Goal: Task Accomplishment & Management: Manage account settings

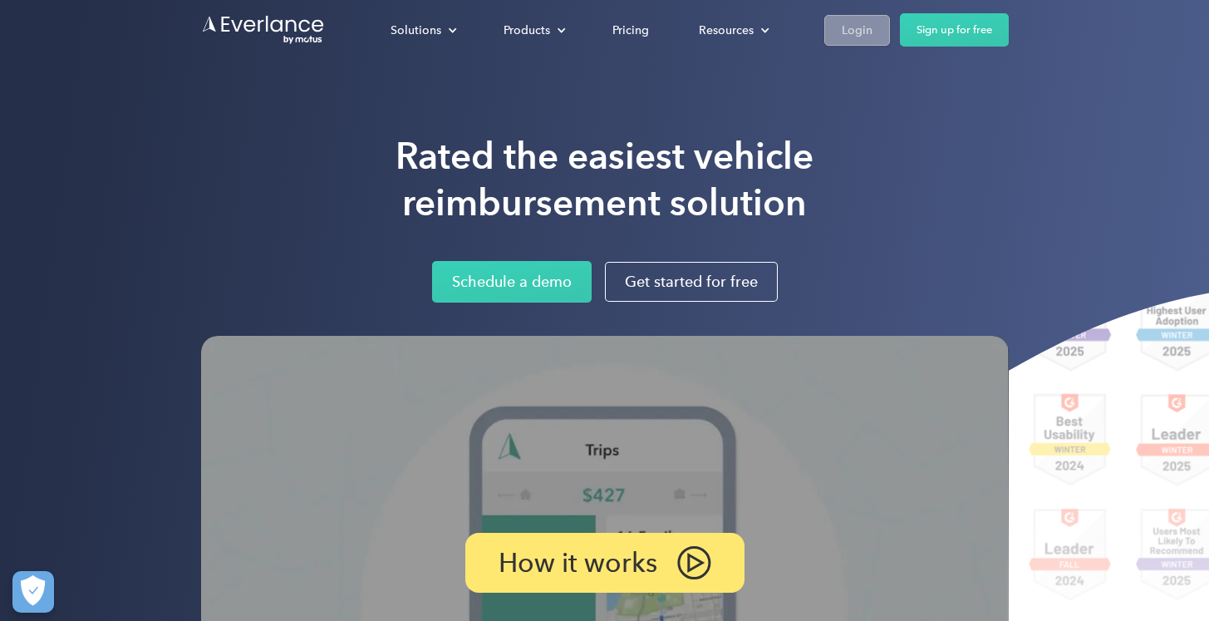
click at [859, 29] on div "Login" at bounding box center [857, 30] width 31 height 21
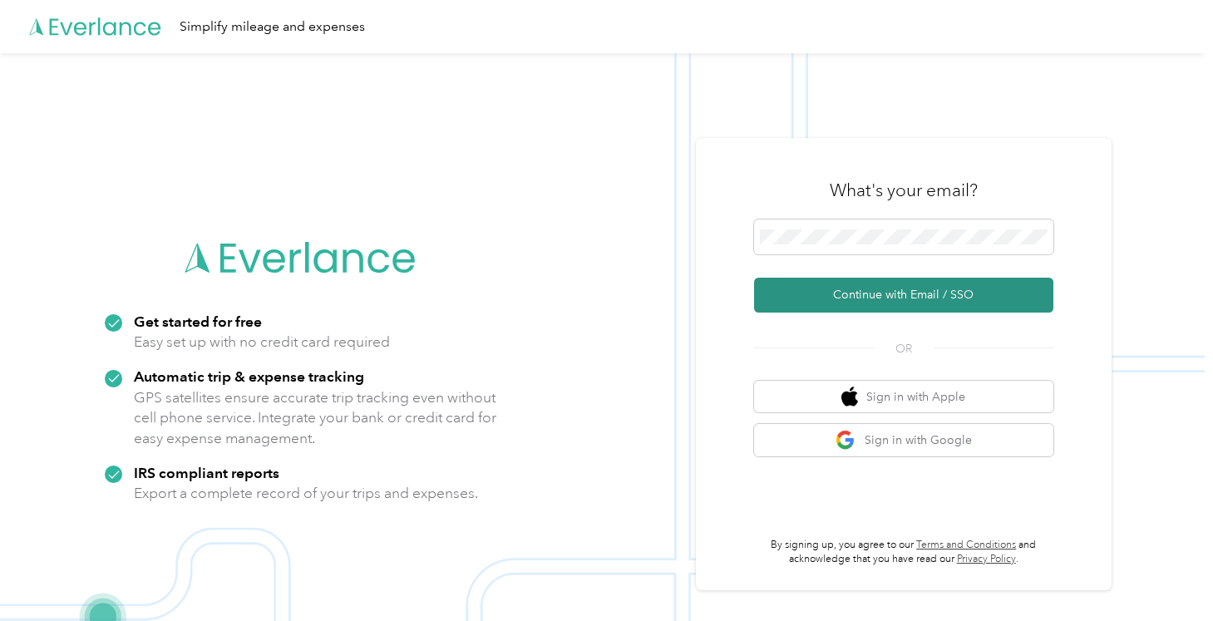
click at [884, 296] on button "Continue with Email / SSO" at bounding box center [903, 295] width 299 height 35
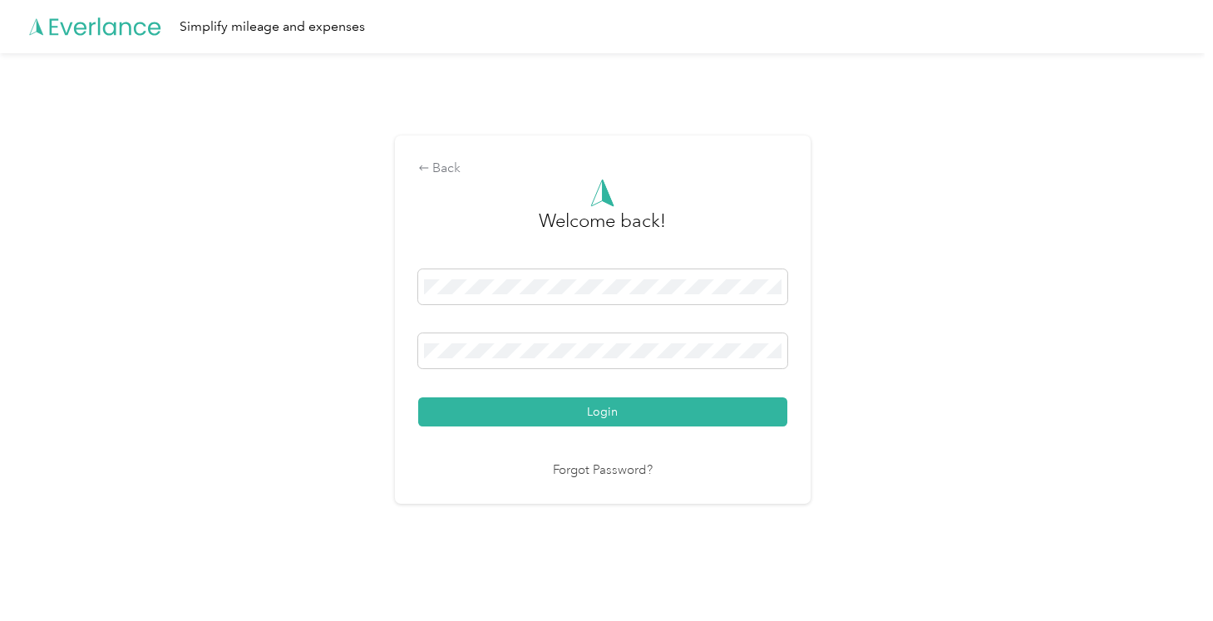
click at [418, 397] on button "Login" at bounding box center [602, 411] width 369 height 29
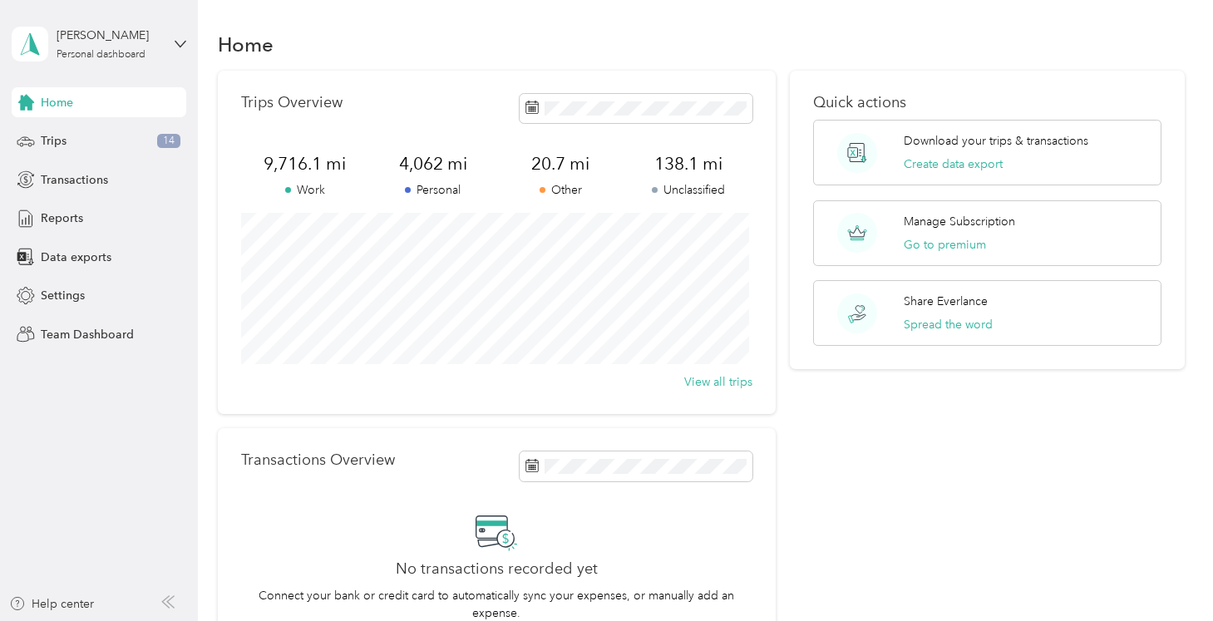
scroll to position [3, 0]
click at [52, 144] on span "Trips" at bounding box center [54, 140] width 26 height 17
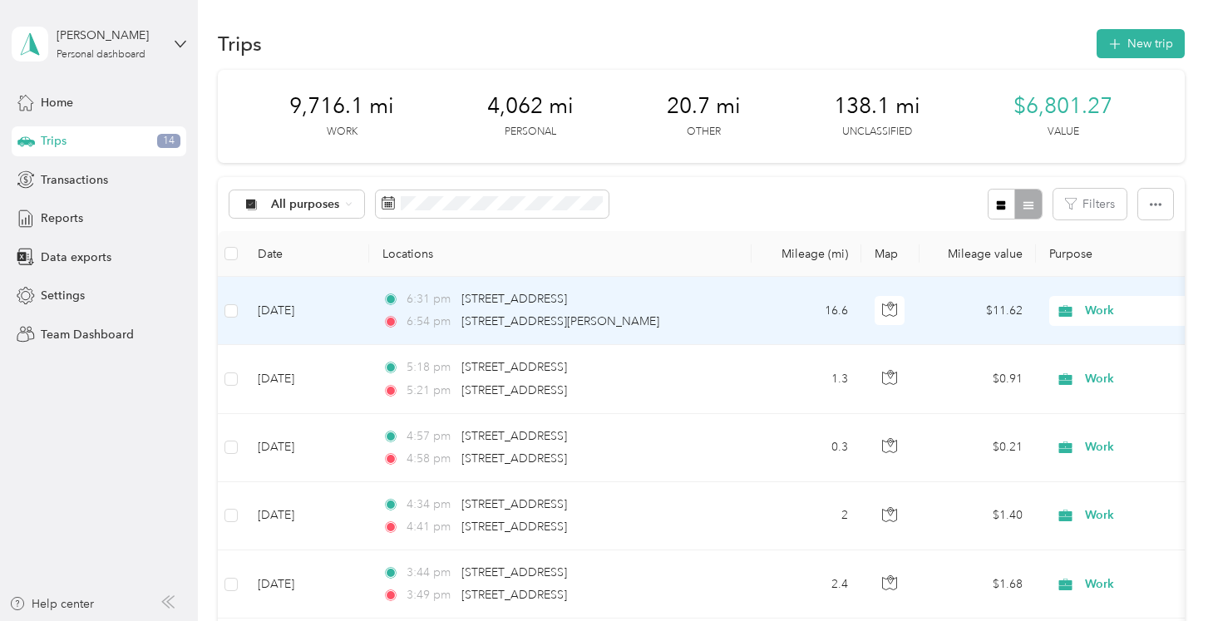
click at [1124, 311] on span "Work" at bounding box center [1161, 311] width 152 height 18
click at [1088, 372] on li "Personal" at bounding box center [1109, 365] width 206 height 29
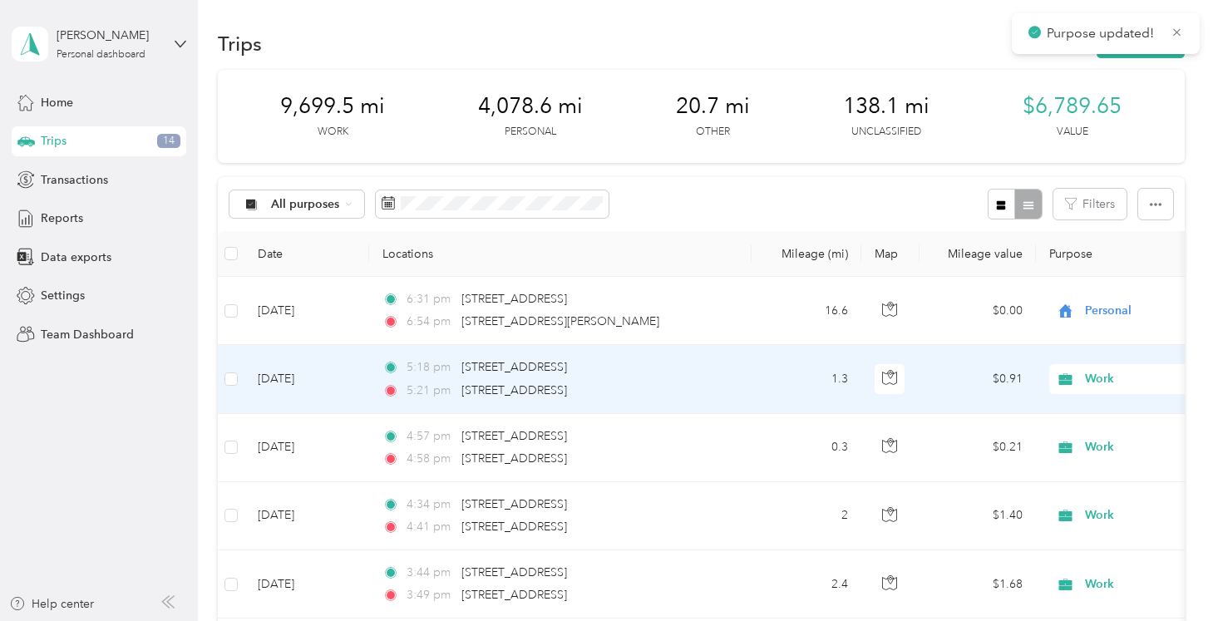
click at [1154, 382] on span "Work" at bounding box center [1161, 379] width 152 height 18
click at [1090, 172] on span "Personal" at bounding box center [1125, 168] width 154 height 17
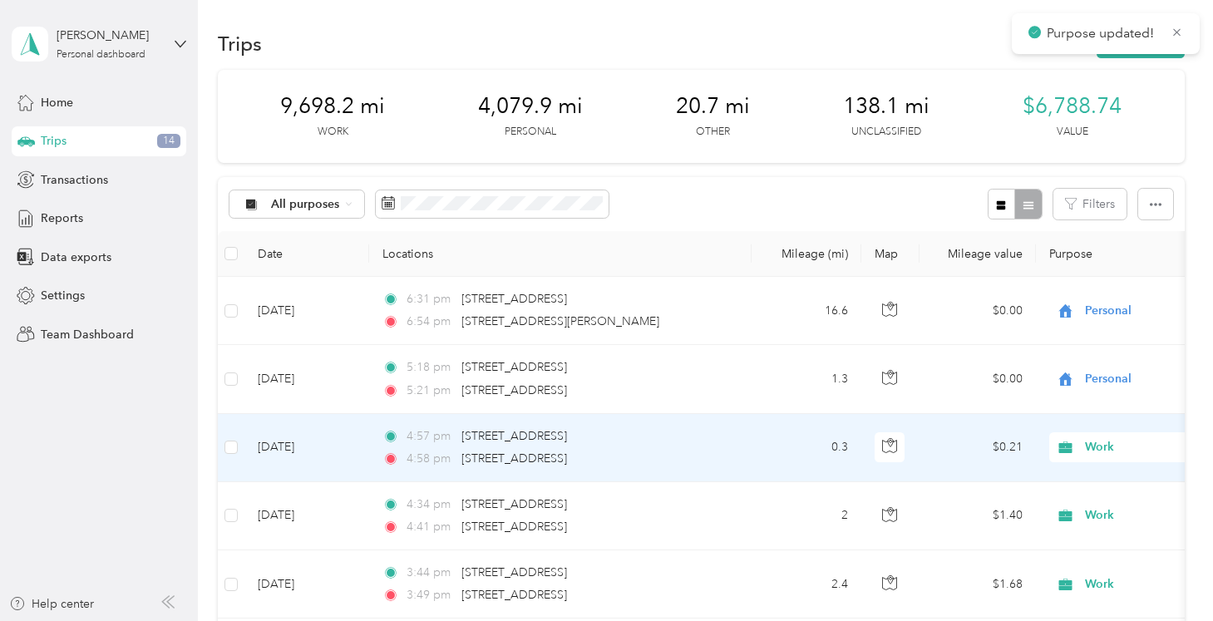
click at [1144, 449] on span "Work" at bounding box center [1161, 447] width 152 height 18
click at [1083, 239] on span "Personal" at bounding box center [1125, 241] width 154 height 17
click at [1130, 445] on span "Work" at bounding box center [1161, 447] width 152 height 18
click at [1092, 238] on span "Personal" at bounding box center [1115, 241] width 135 height 17
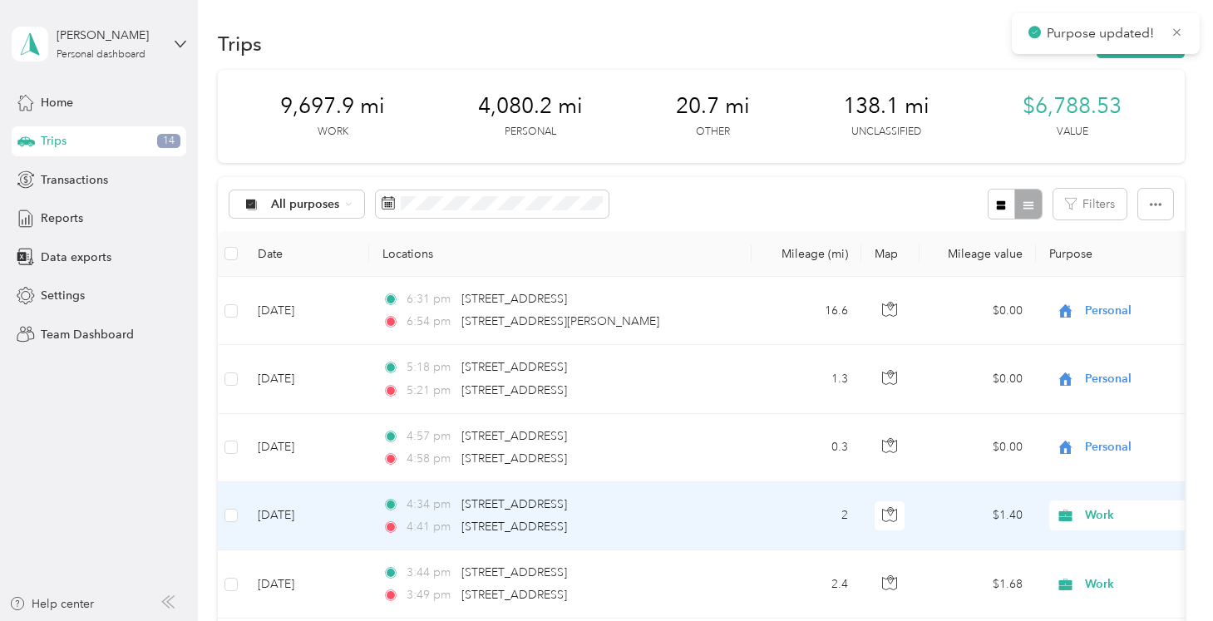
click at [1129, 517] on span "Work" at bounding box center [1161, 515] width 152 height 18
click at [1100, 312] on li "Personal" at bounding box center [1109, 309] width 206 height 29
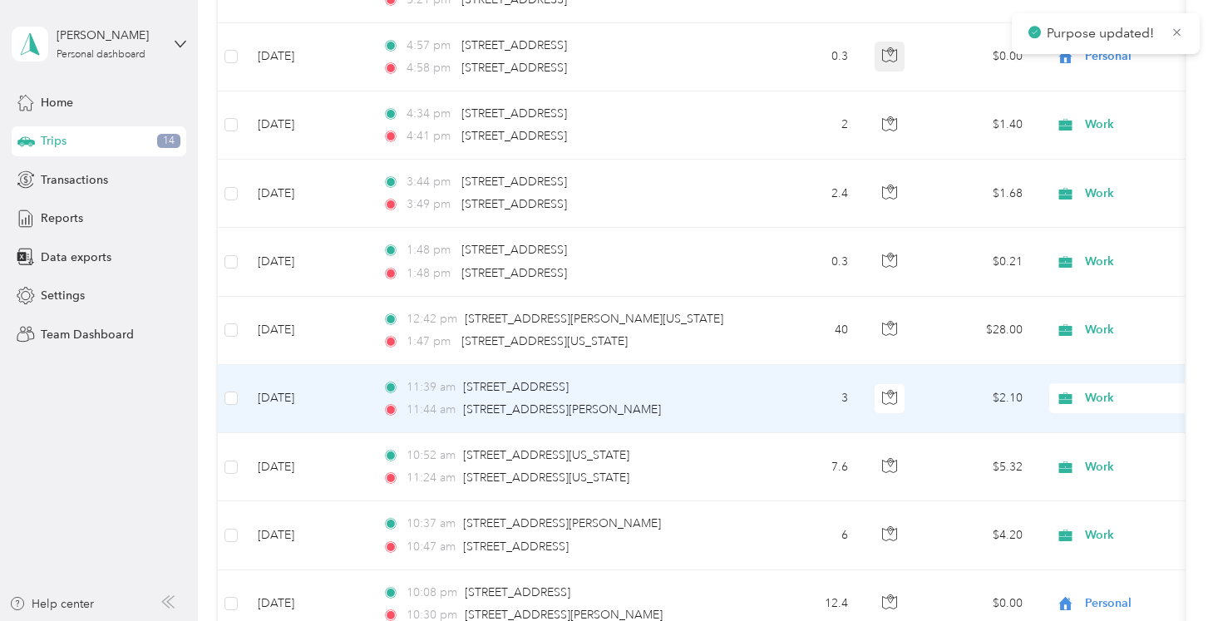
scroll to position [397, 0]
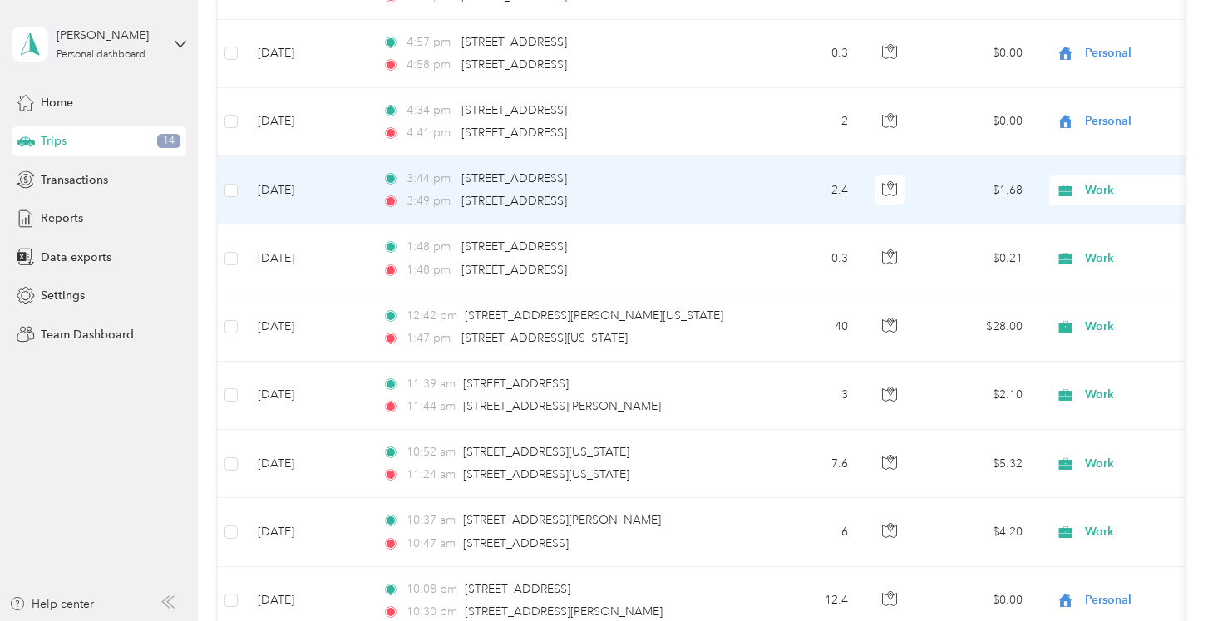
click at [1135, 189] on span "Work" at bounding box center [1161, 190] width 152 height 18
click at [1088, 254] on span "Personal" at bounding box center [1125, 250] width 154 height 17
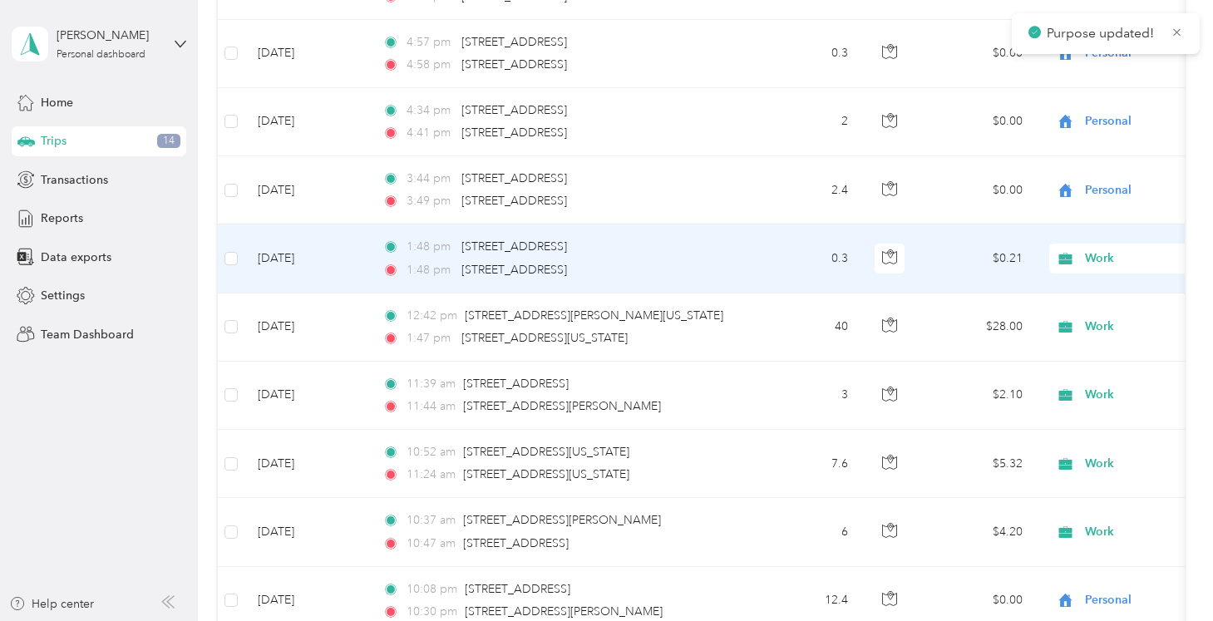
click at [1145, 259] on span "Work" at bounding box center [1161, 258] width 152 height 18
click at [1087, 317] on span "Personal" at bounding box center [1125, 316] width 154 height 17
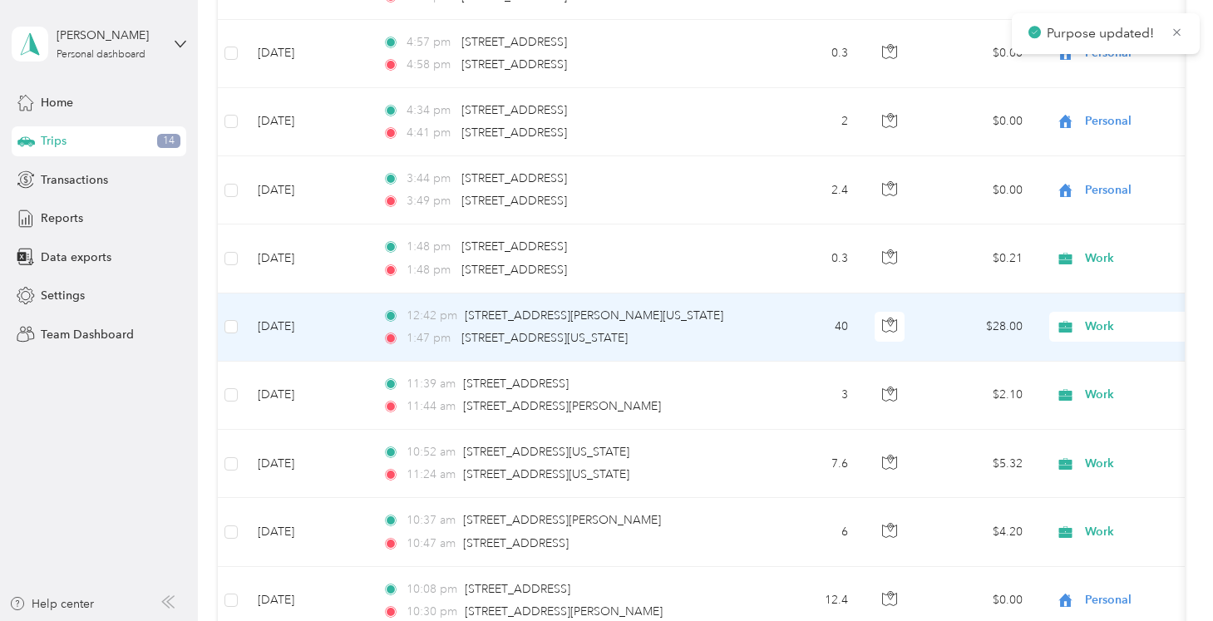
click at [1139, 332] on span "Work" at bounding box center [1161, 326] width 152 height 18
click at [1070, 386] on span "Personal" at bounding box center [1125, 386] width 154 height 17
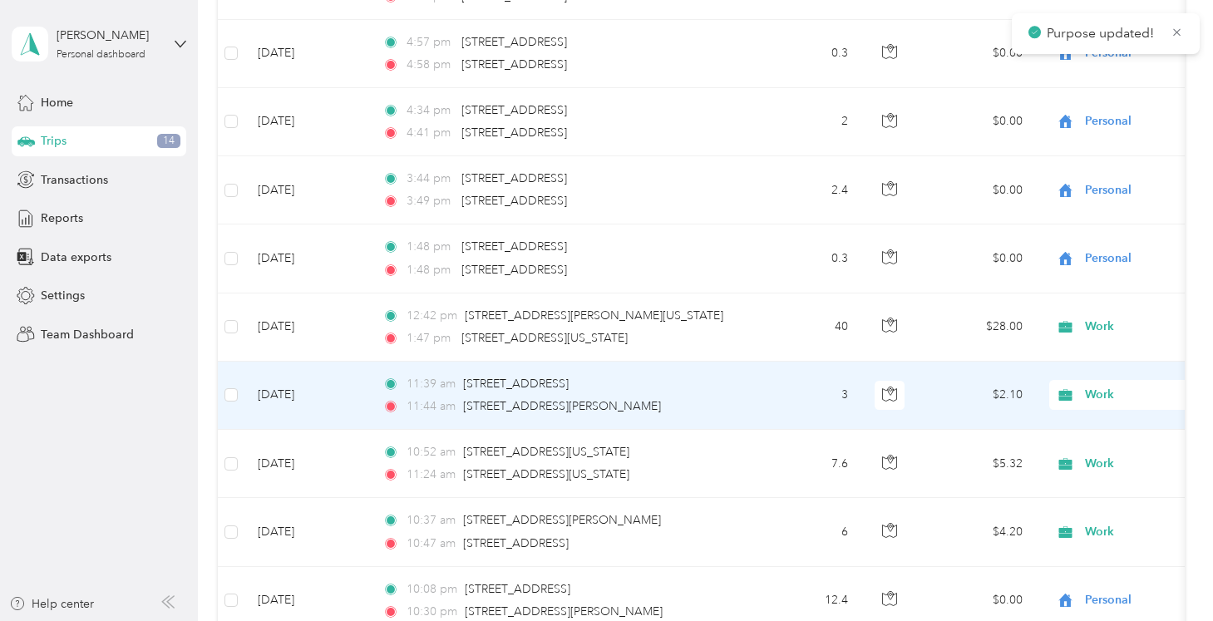
click at [1137, 397] on span "Work" at bounding box center [1161, 395] width 152 height 18
click at [1084, 191] on span "Personal" at bounding box center [1125, 186] width 154 height 17
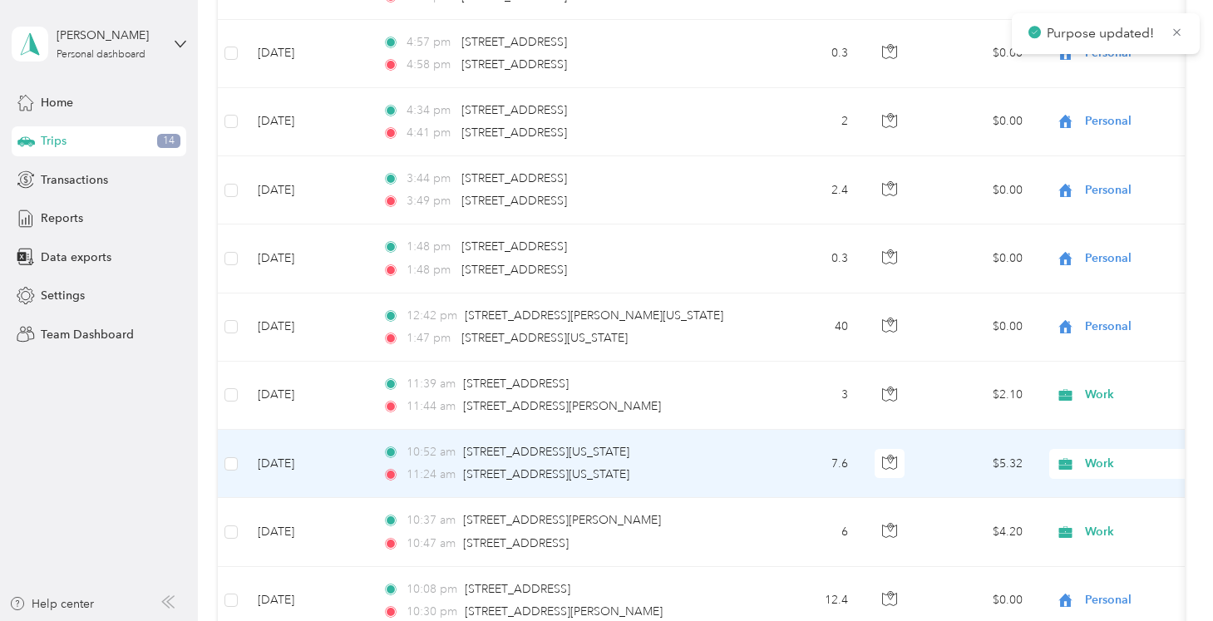
click at [1134, 462] on span "Work" at bounding box center [1161, 464] width 152 height 18
click at [1086, 258] on span "Personal" at bounding box center [1125, 257] width 154 height 17
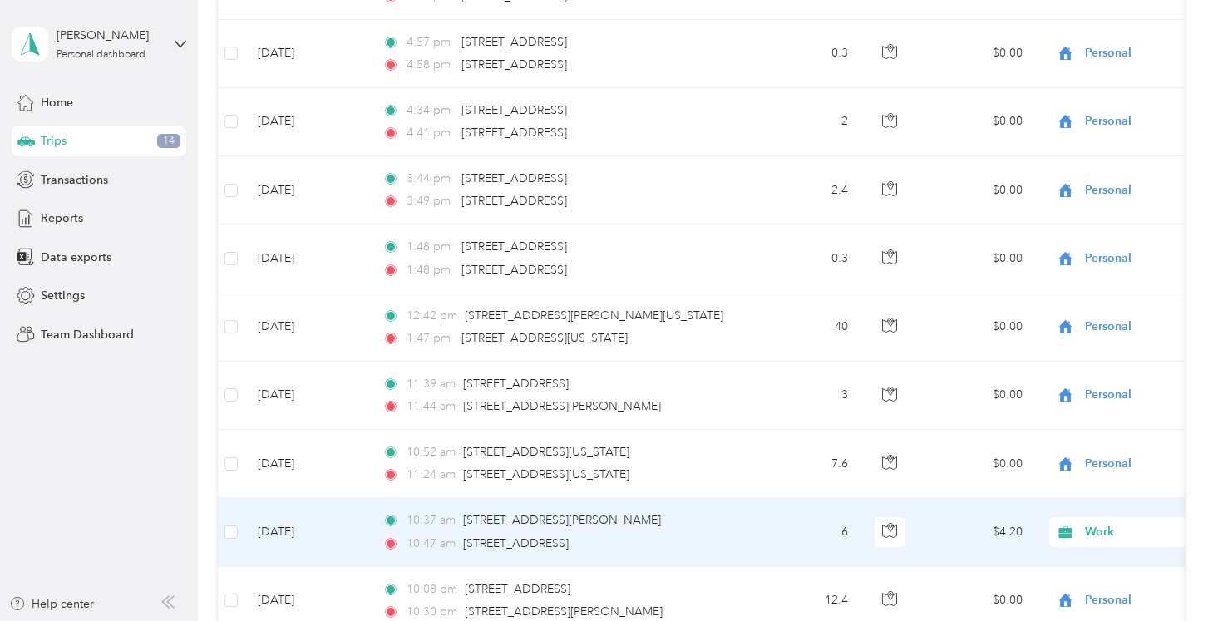
click at [1103, 533] on span "Work" at bounding box center [1161, 532] width 152 height 18
click at [1069, 324] on span "Personal" at bounding box center [1125, 325] width 154 height 17
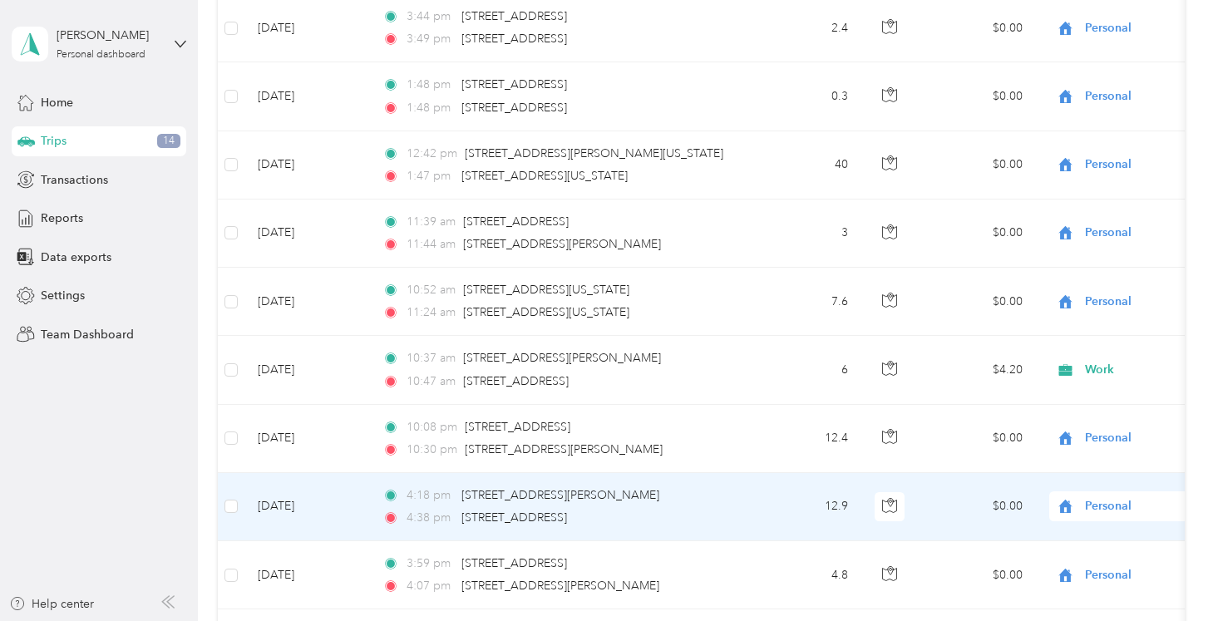
scroll to position [531, 0]
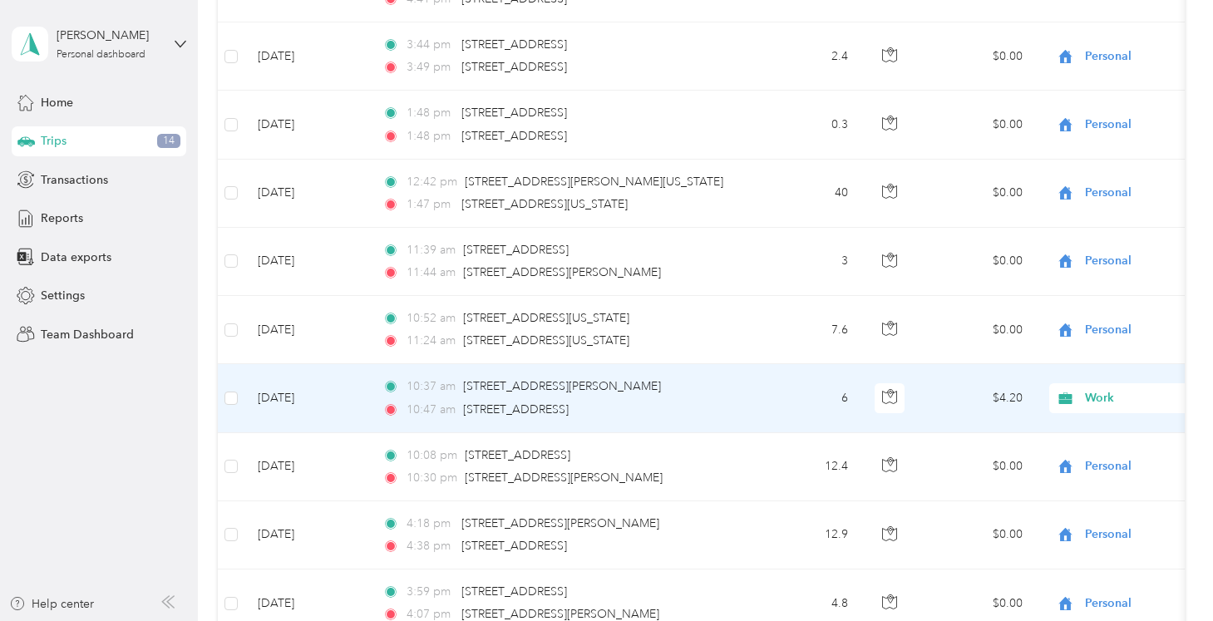
click at [1105, 399] on span "Work" at bounding box center [1161, 398] width 152 height 18
click at [1073, 188] on span "Personal" at bounding box center [1125, 192] width 154 height 17
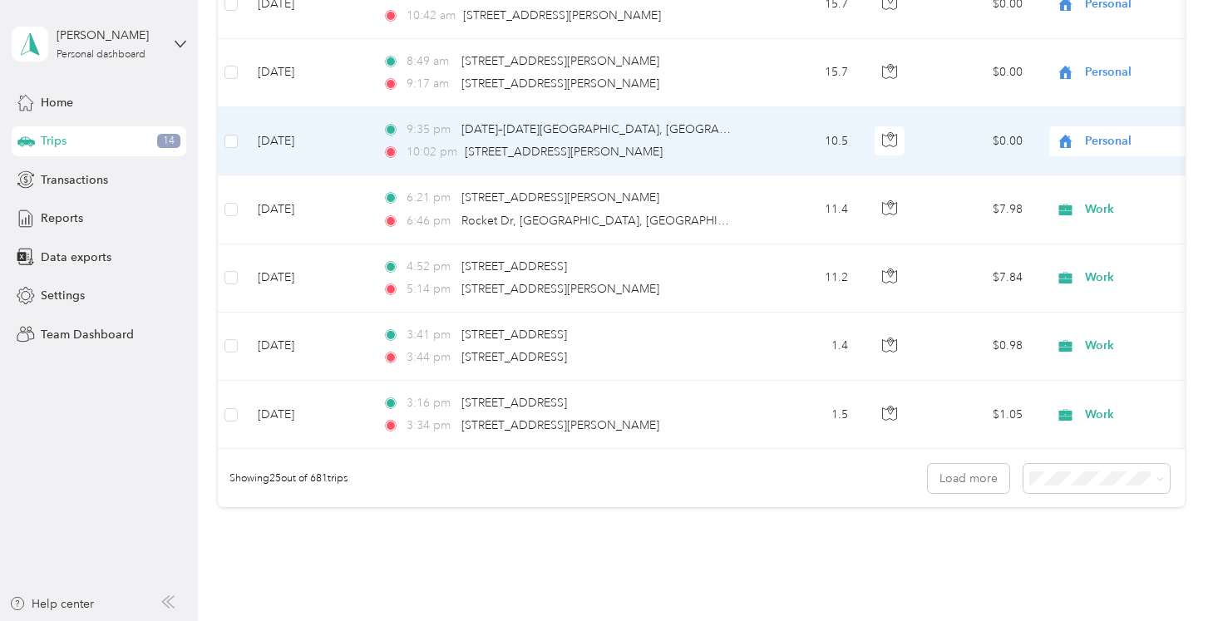
scroll to position [1561, 0]
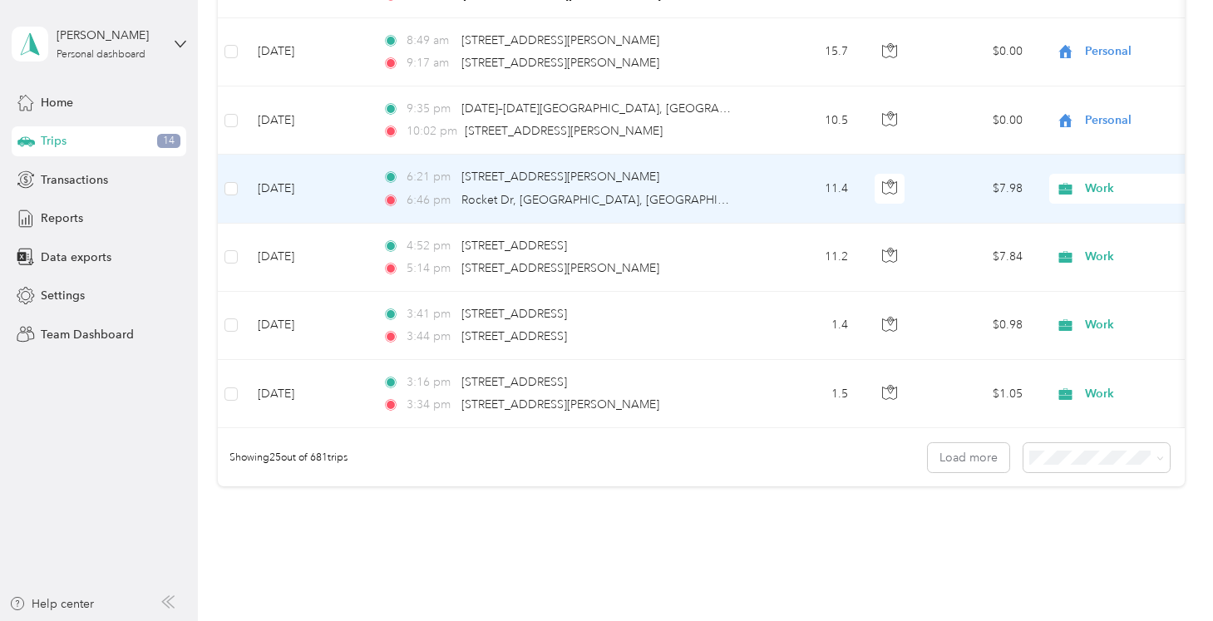
click at [1134, 191] on span "Work" at bounding box center [1161, 189] width 152 height 18
click at [1077, 249] on span "Personal" at bounding box center [1125, 244] width 154 height 17
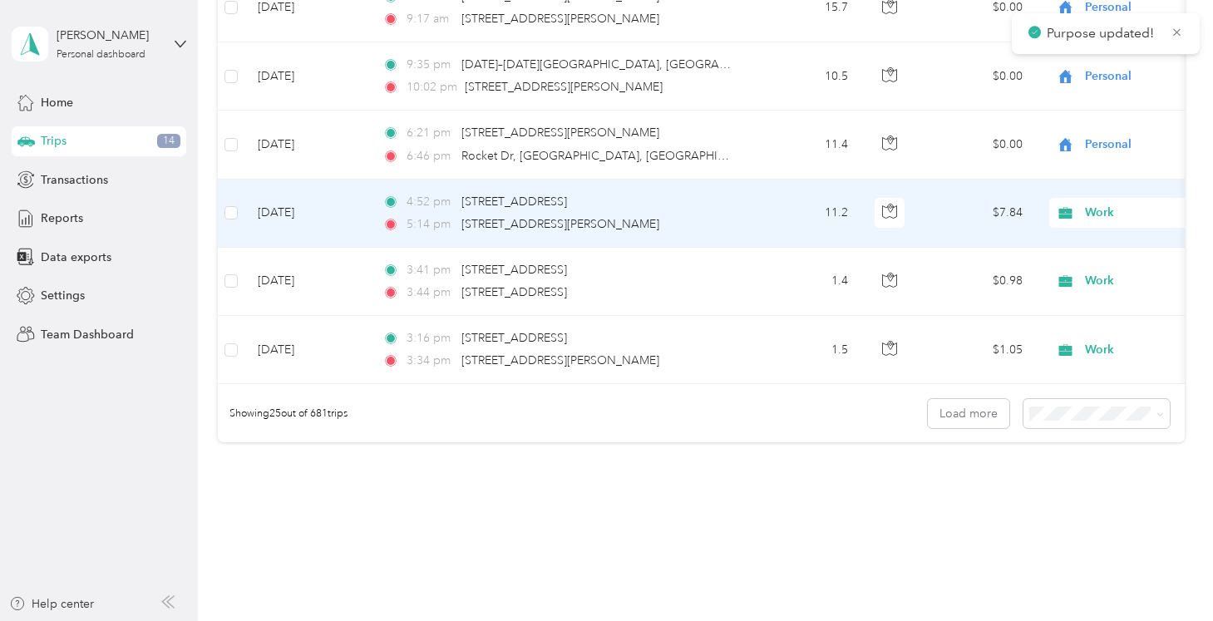
scroll to position [1662, 0]
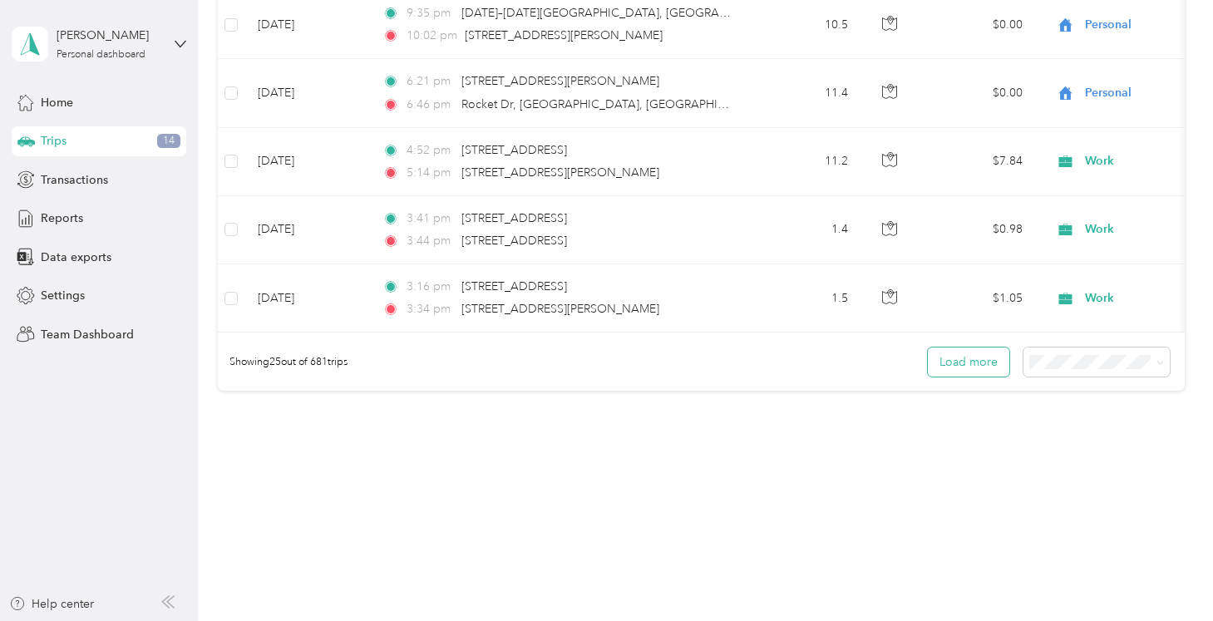
click at [965, 375] on button "Load more" at bounding box center [968, 361] width 81 height 29
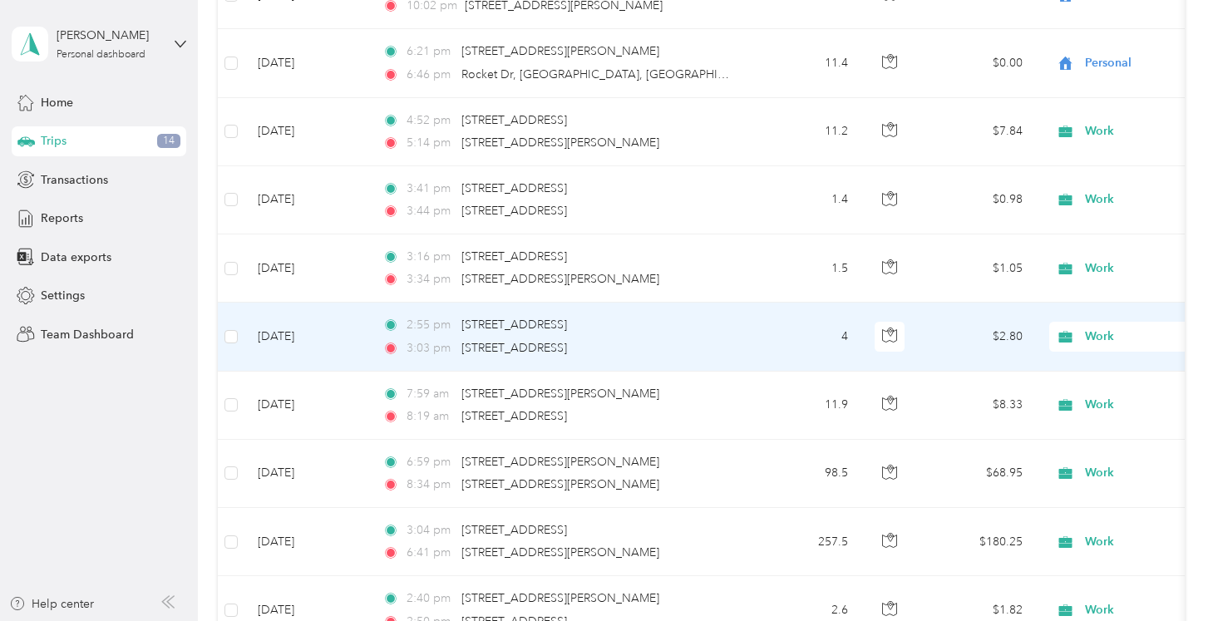
scroll to position [1684, 0]
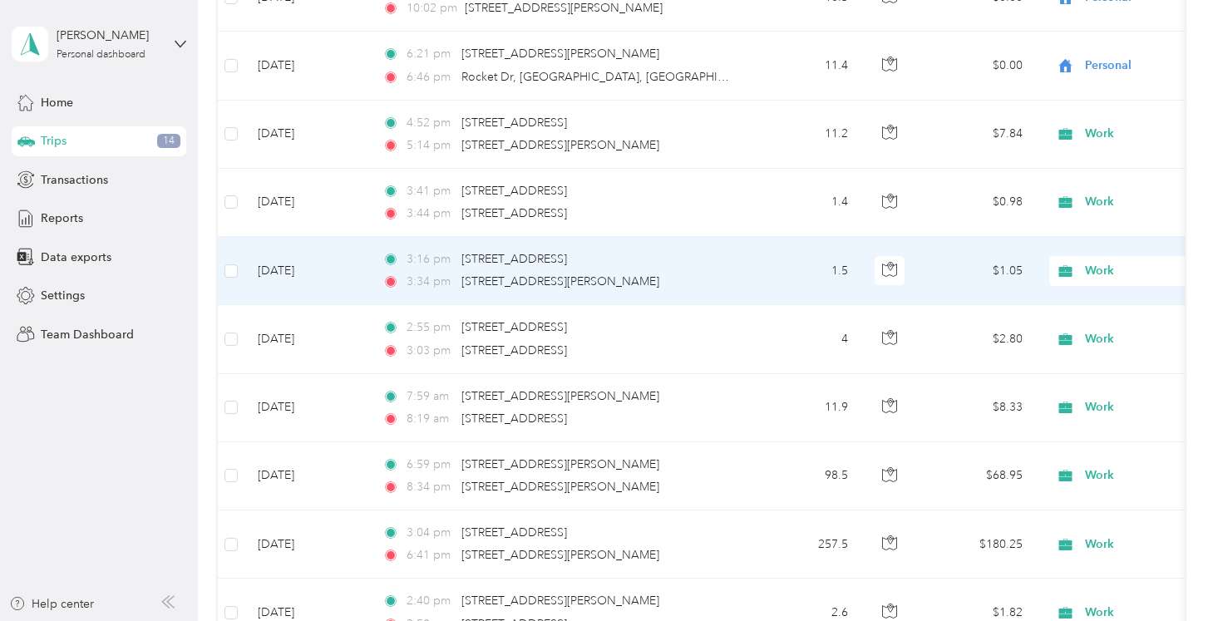
click at [1109, 271] on span "Work" at bounding box center [1161, 271] width 152 height 18
click at [1082, 332] on li "Personal" at bounding box center [1109, 331] width 206 height 29
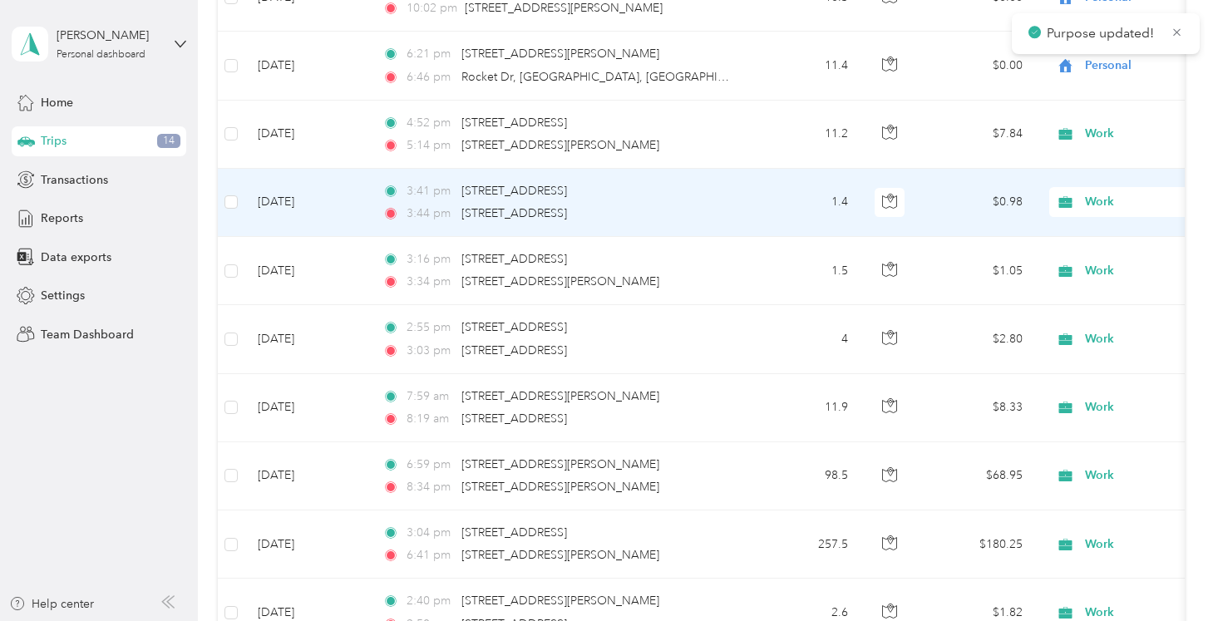
click at [1090, 202] on span "Work" at bounding box center [1161, 202] width 152 height 18
click at [1075, 263] on li "Personal" at bounding box center [1109, 262] width 206 height 29
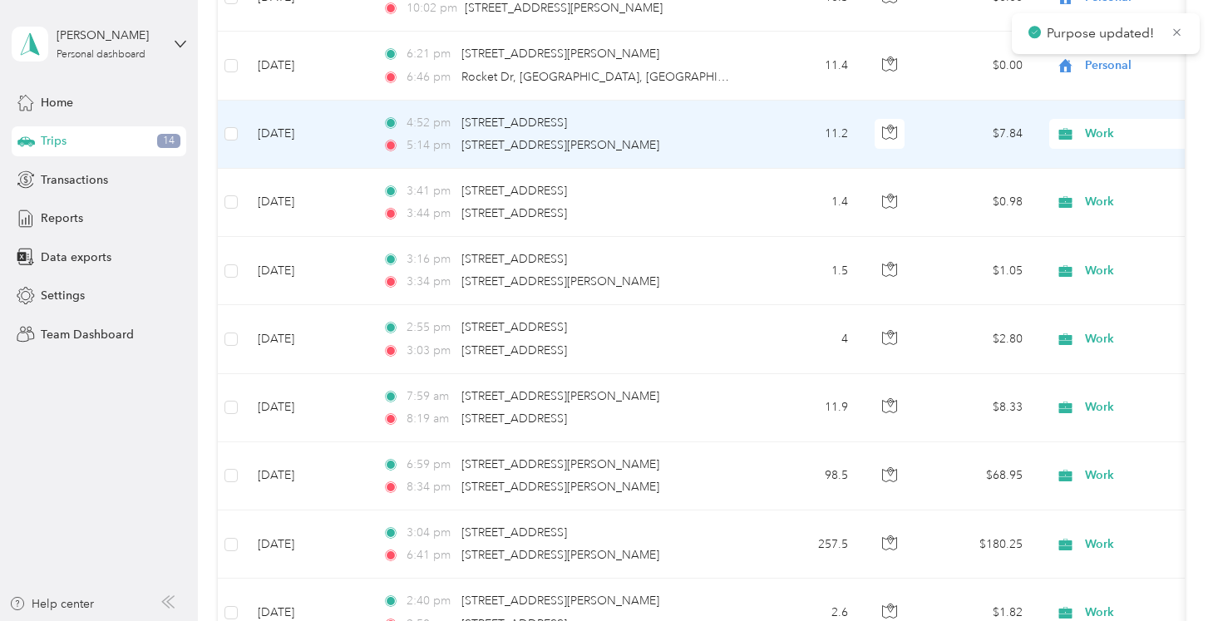
click at [1090, 131] on span "Work" at bounding box center [1161, 134] width 152 height 18
click at [1084, 193] on span "Personal" at bounding box center [1125, 193] width 154 height 17
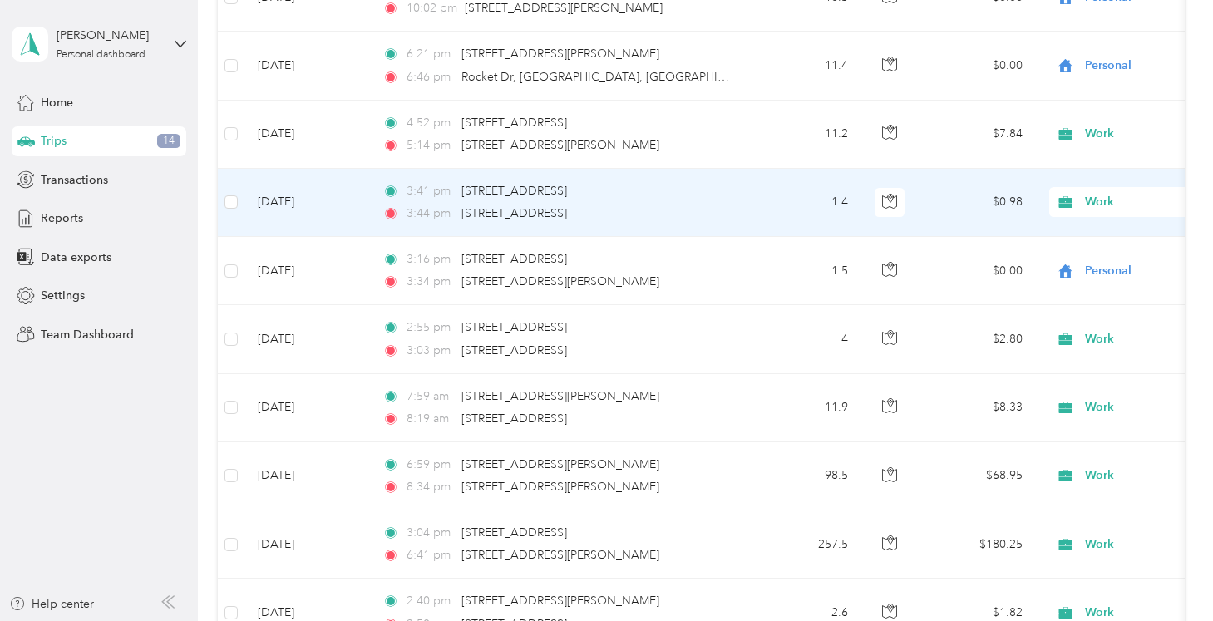
click at [1015, 194] on td "$0.98" at bounding box center [977, 203] width 116 height 68
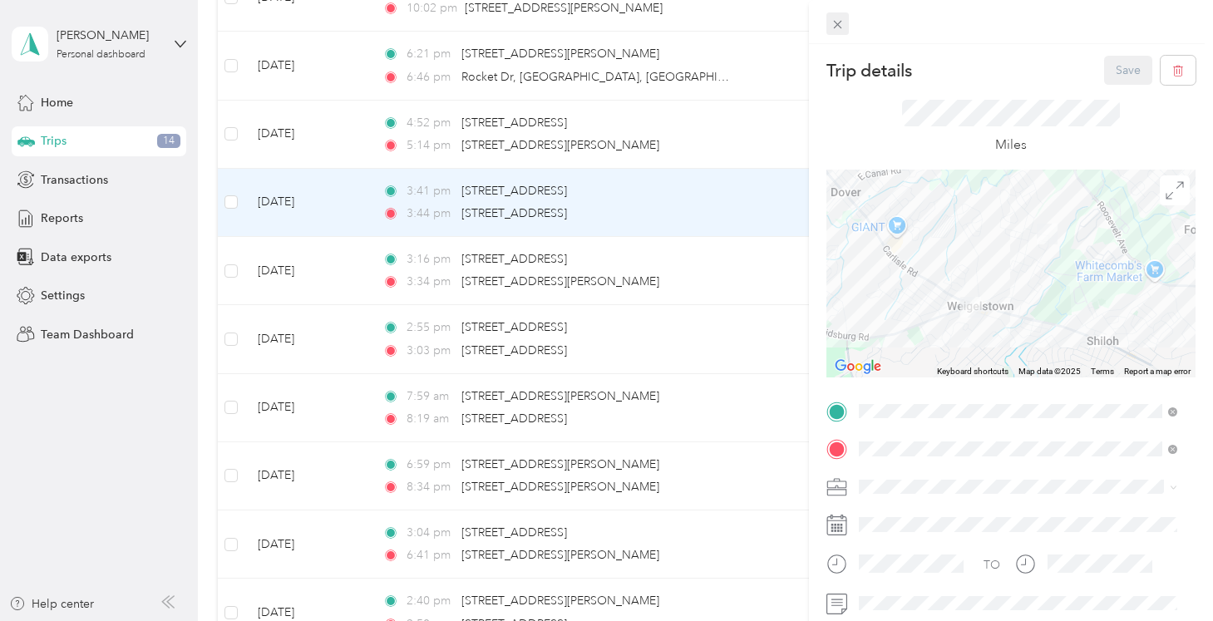
click at [834, 23] on icon at bounding box center [837, 24] width 14 height 14
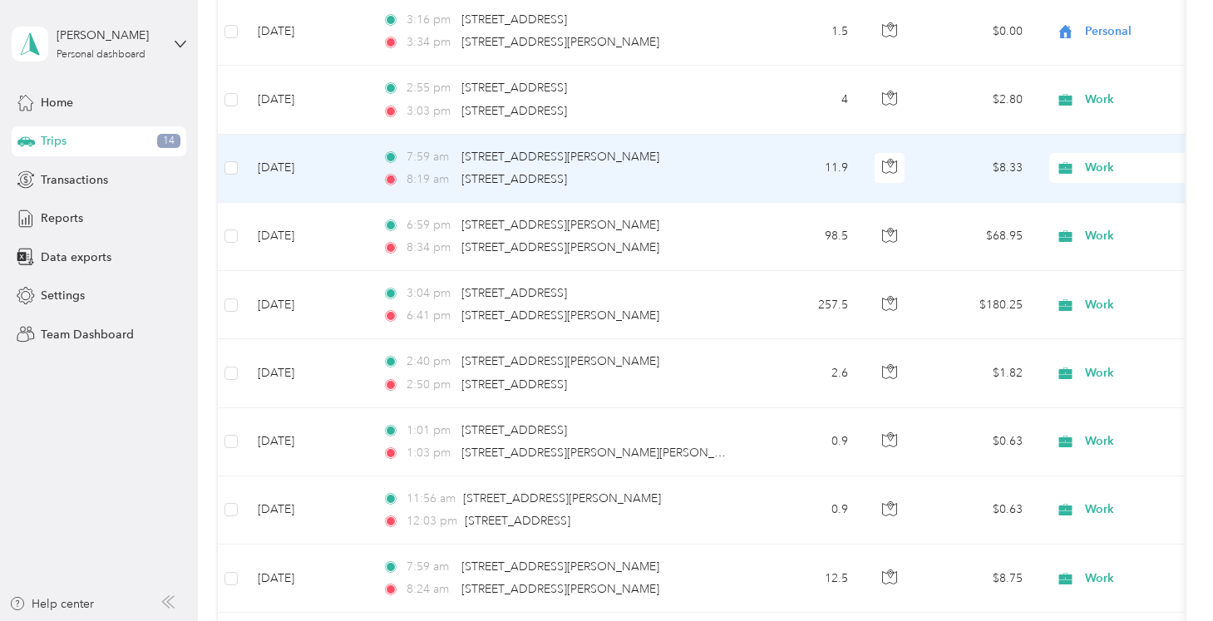
scroll to position [1924, 0]
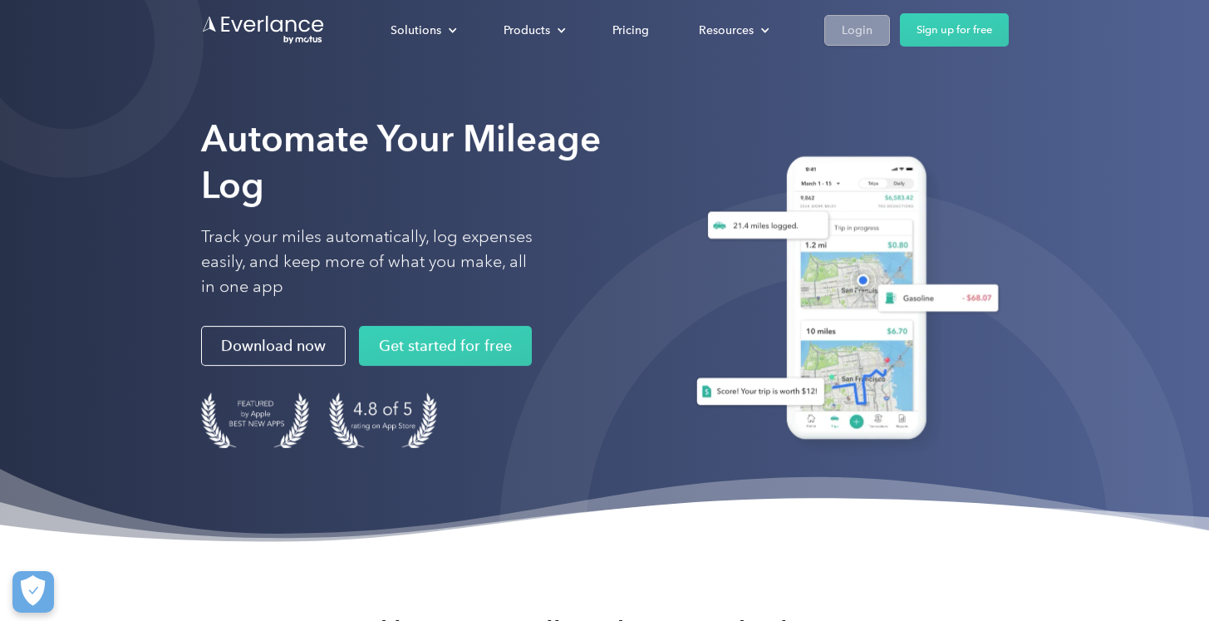
click at [845, 30] on div "Login" at bounding box center [857, 30] width 31 height 21
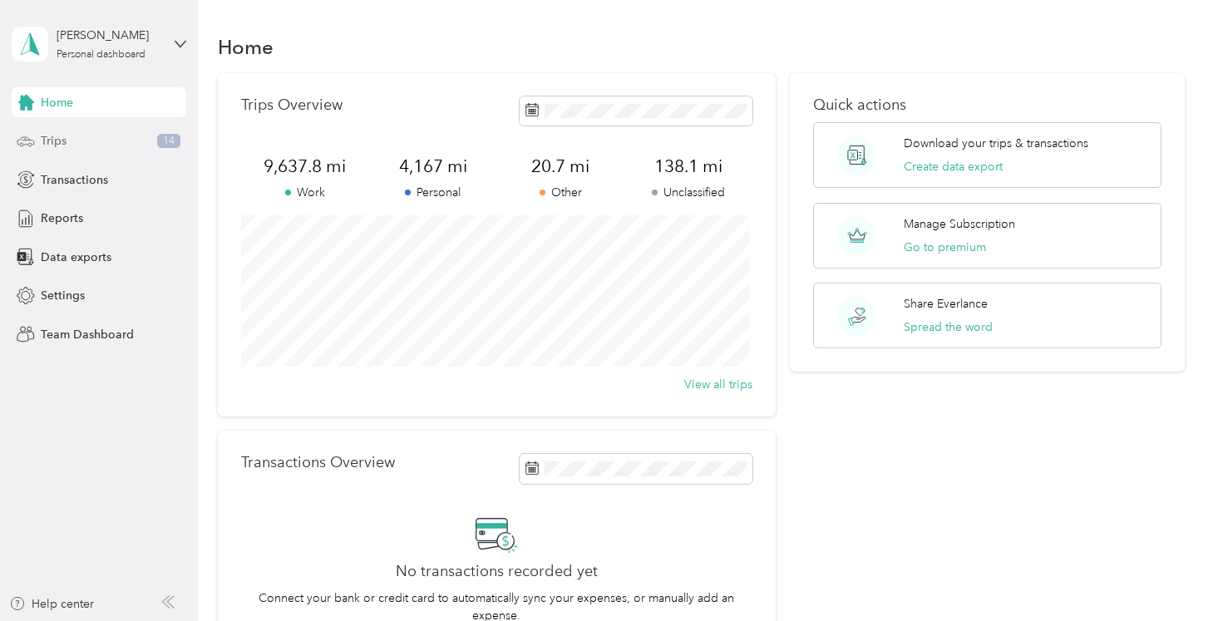
click at [49, 140] on span "Trips" at bounding box center [54, 140] width 26 height 17
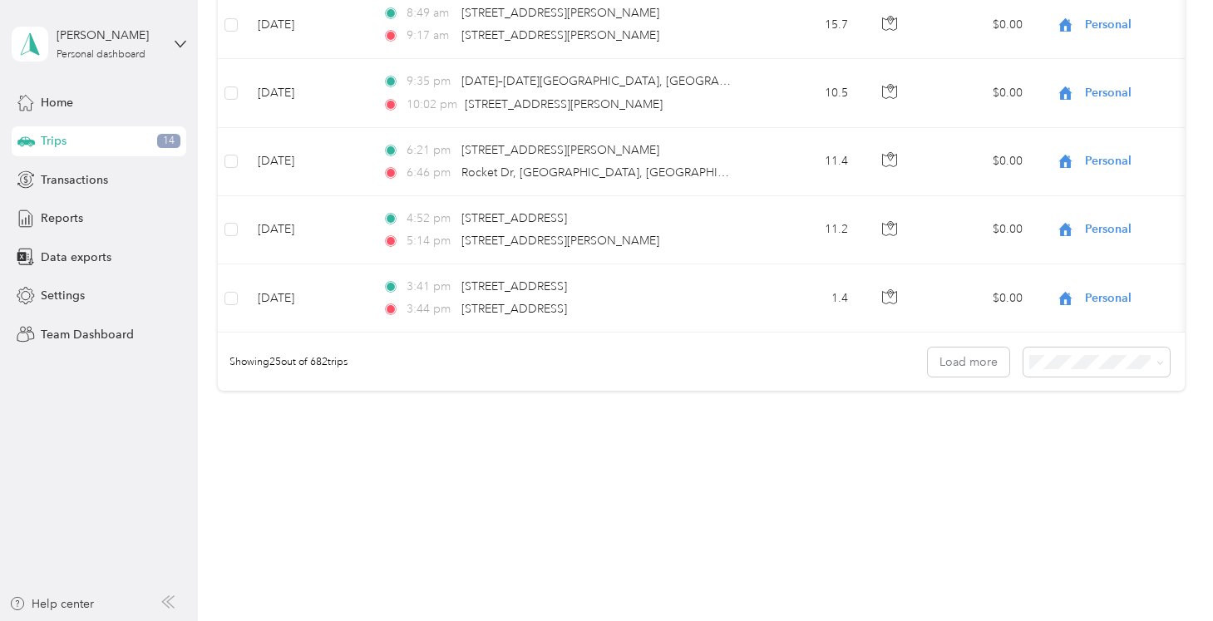
scroll to position [1669, 0]
click at [963, 367] on button "Load more" at bounding box center [968, 361] width 81 height 29
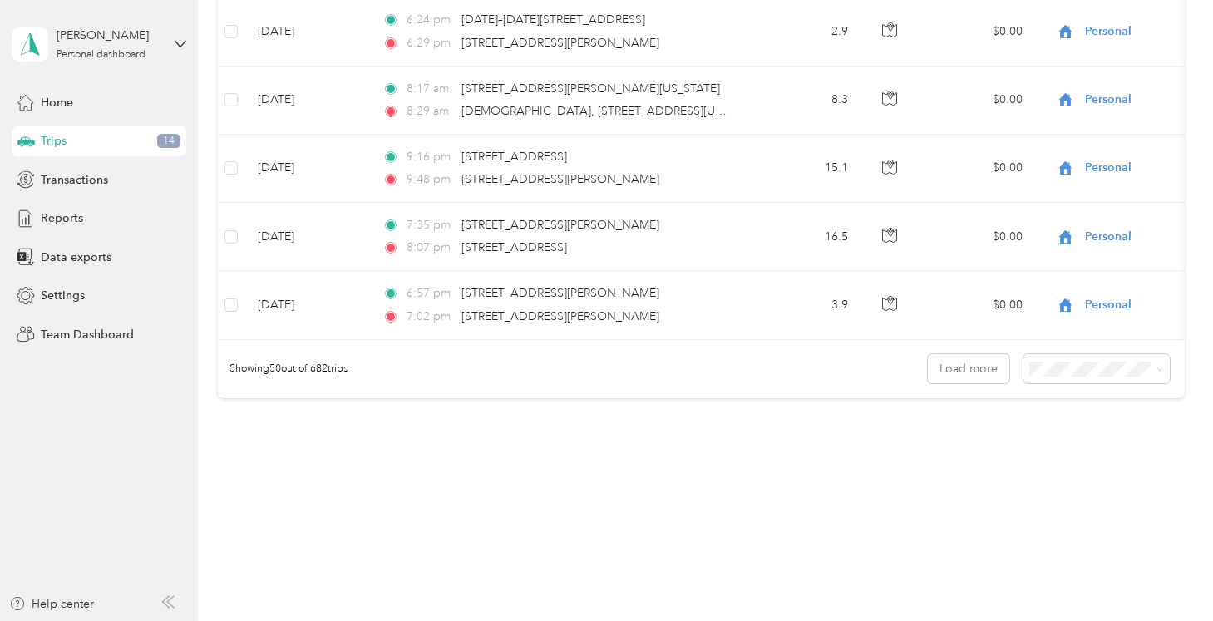
scroll to position [3378, 0]
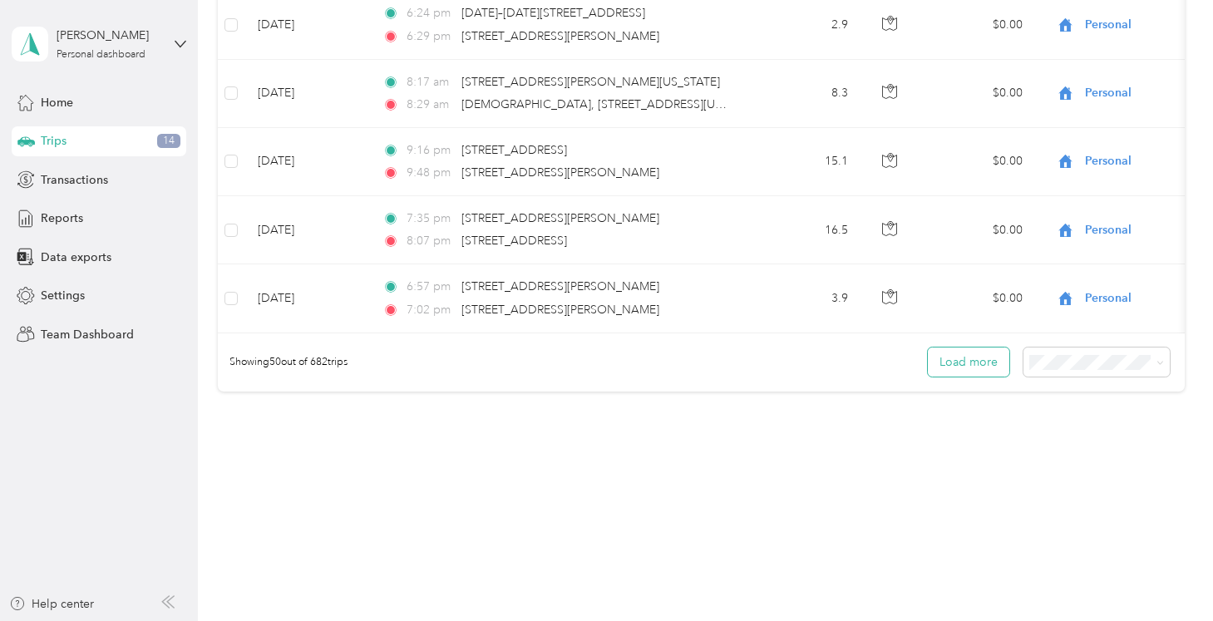
click at [953, 365] on button "Load more" at bounding box center [968, 361] width 81 height 29
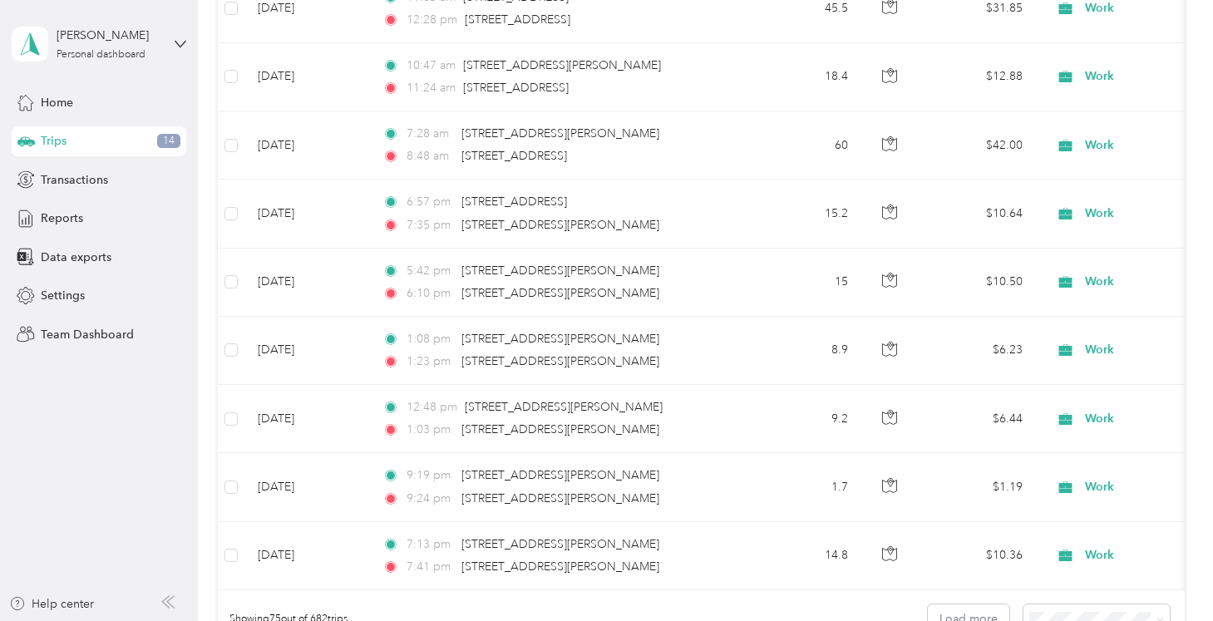
scroll to position [5086, 0]
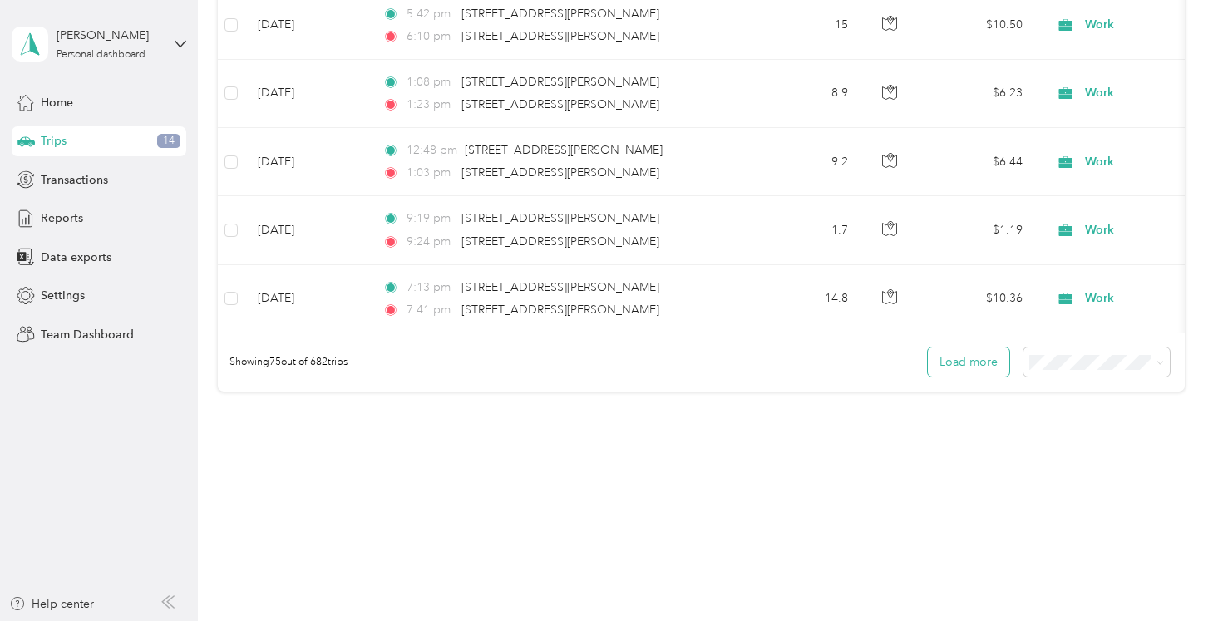
click at [977, 361] on button "Load more" at bounding box center [968, 361] width 81 height 29
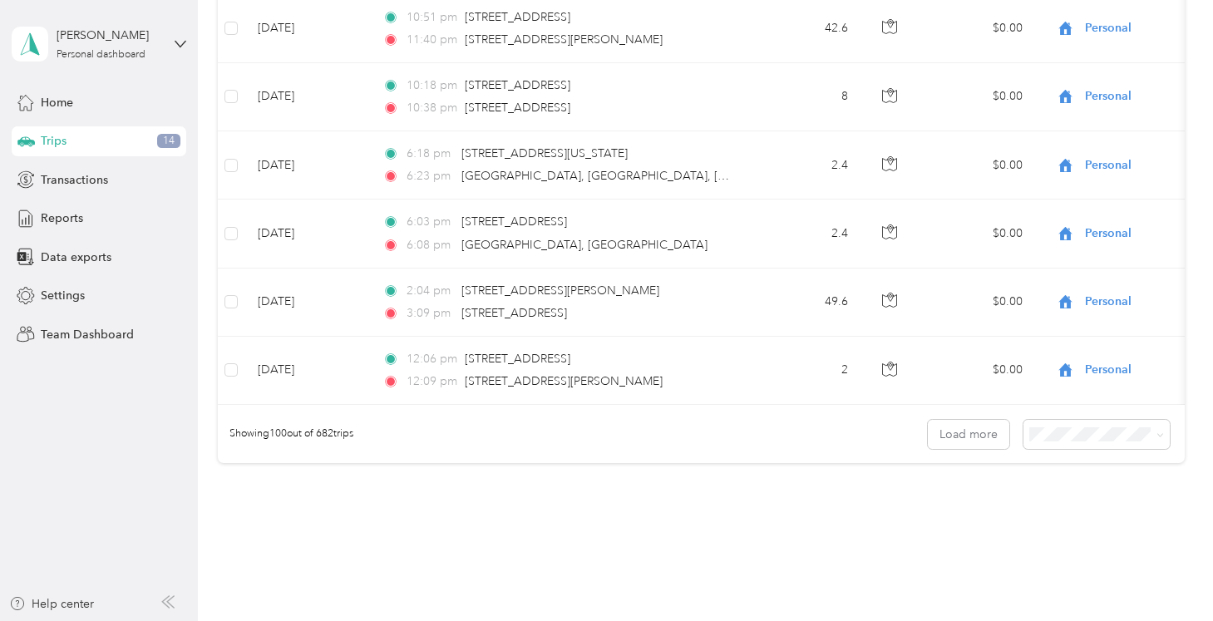
scroll to position [6712, 0]
click at [957, 444] on button "Load more" at bounding box center [968, 433] width 81 height 29
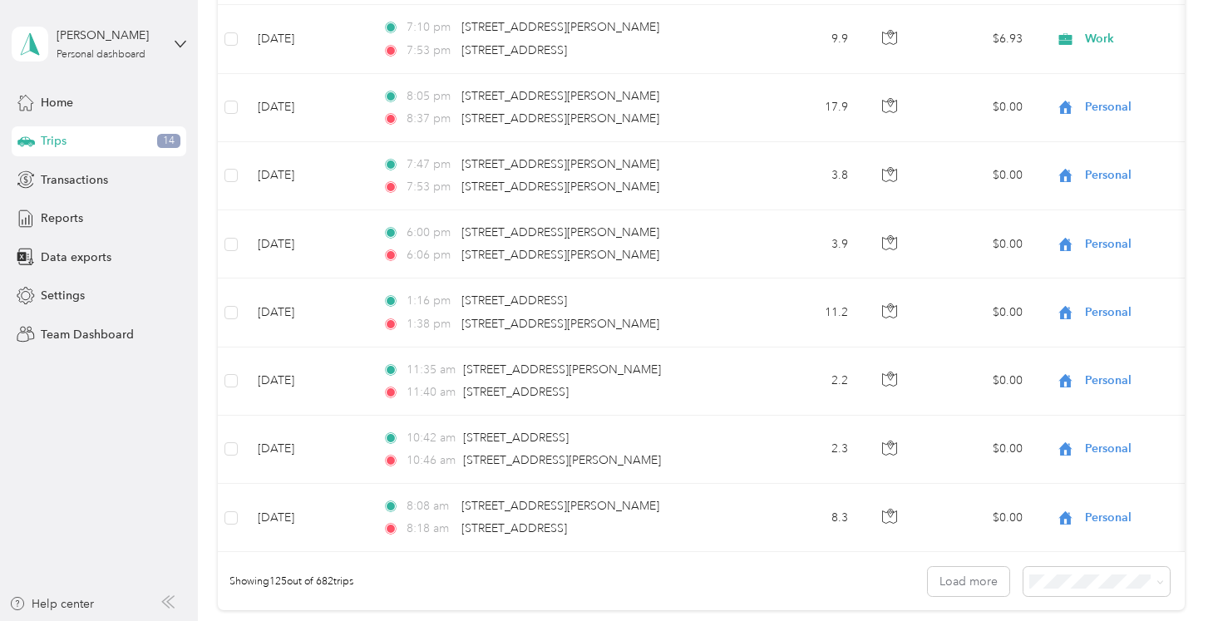
scroll to position [8505, 0]
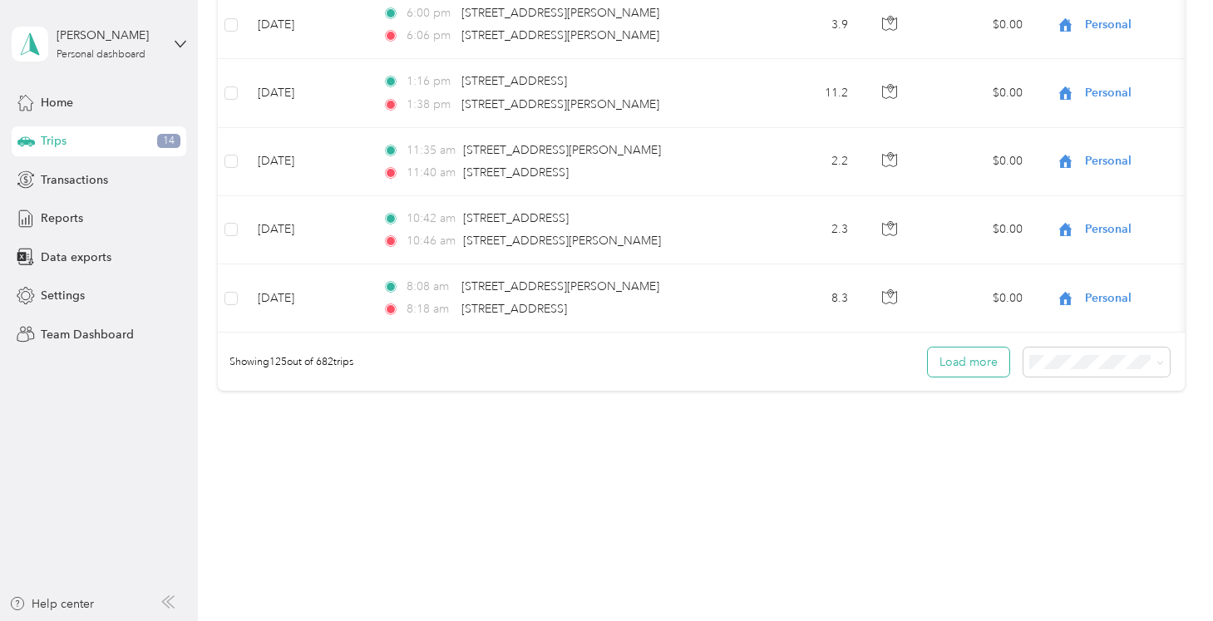
click at [957, 362] on button "Load more" at bounding box center [968, 361] width 81 height 29
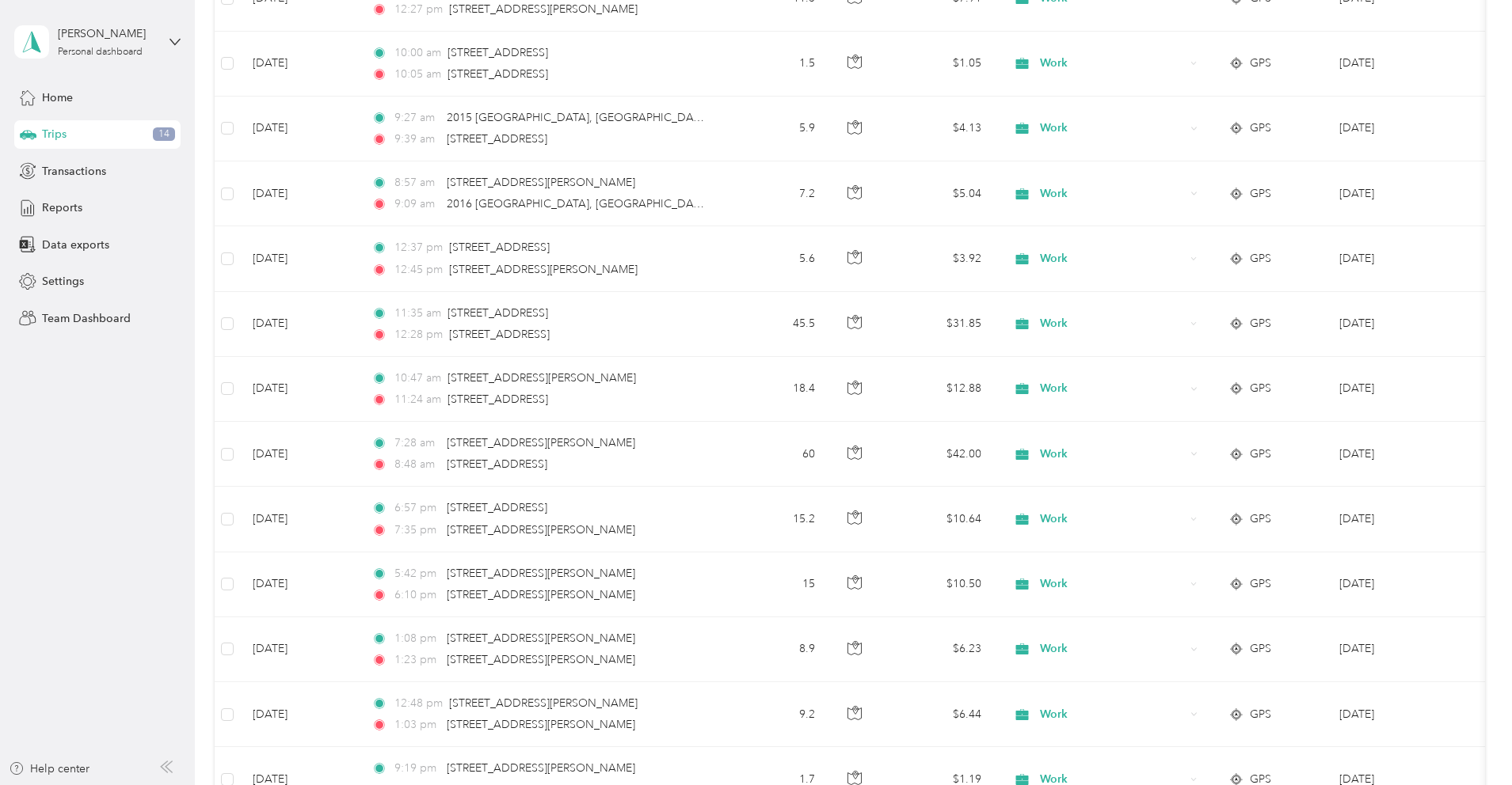
scroll to position [4273, 0]
